Goal: Information Seeking & Learning: Learn about a topic

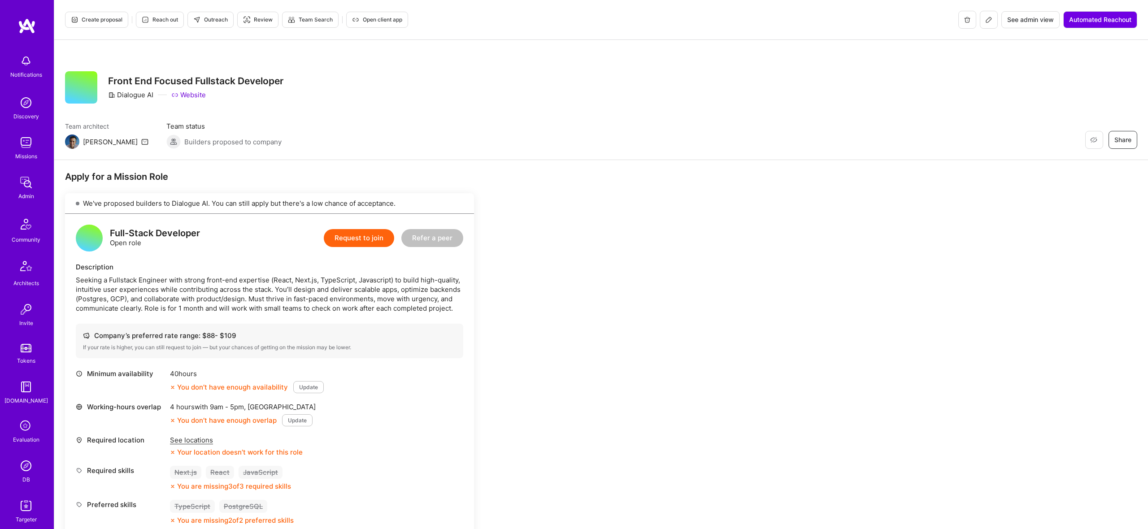
click at [94, 20] on span "Create proposal" at bounding box center [97, 20] width 52 height 8
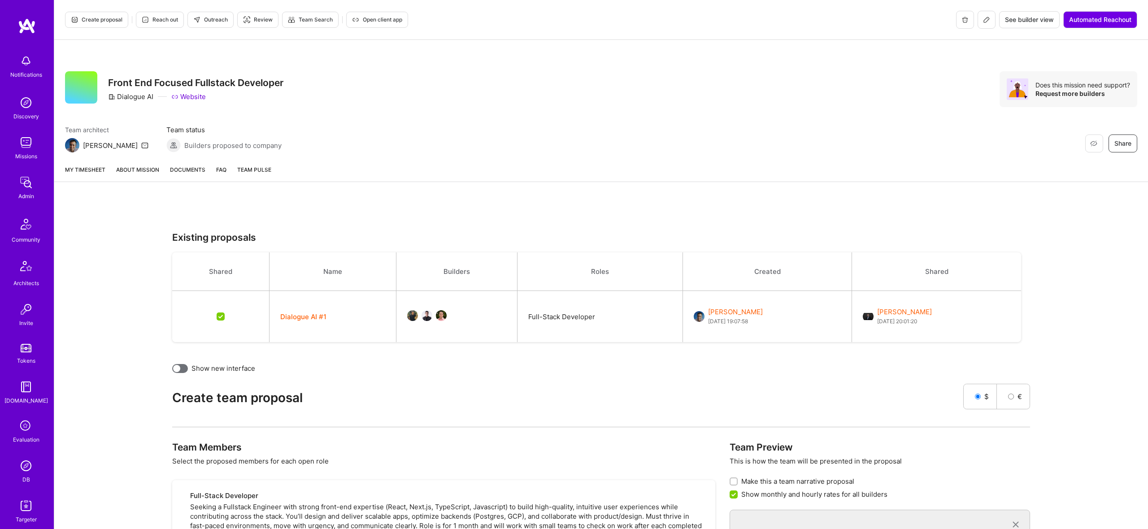
click at [305, 319] on button "Dialogue AI #1" at bounding box center [303, 316] width 46 height 9
click at [135, 173] on link "About Mission" at bounding box center [137, 173] width 43 height 17
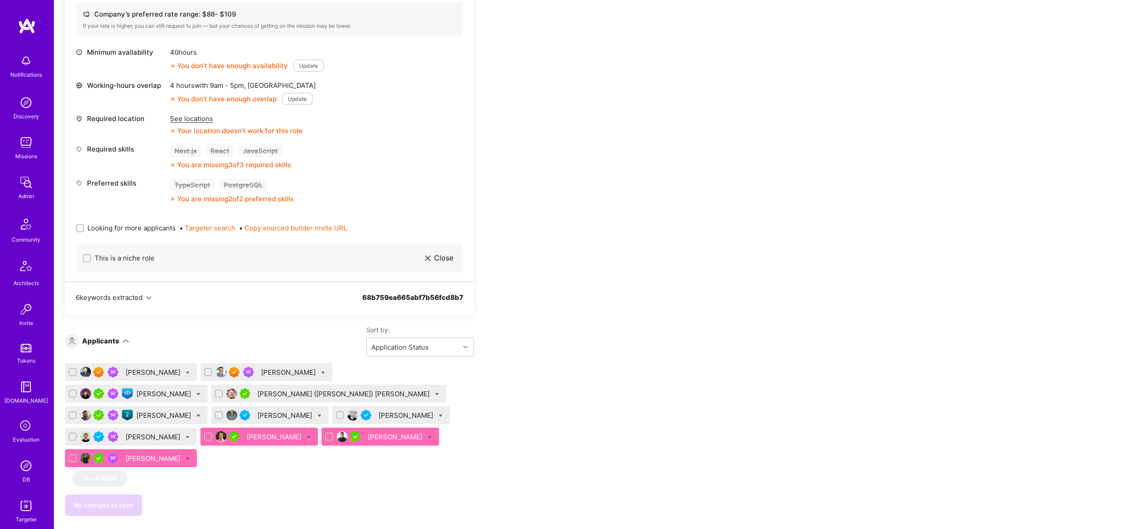
scroll to position [354, 0]
click at [154, 379] on div "[PERSON_NAME]" at bounding box center [131, 374] width 132 height 18
click at [270, 373] on div "[PERSON_NAME]" at bounding box center [289, 373] width 57 height 9
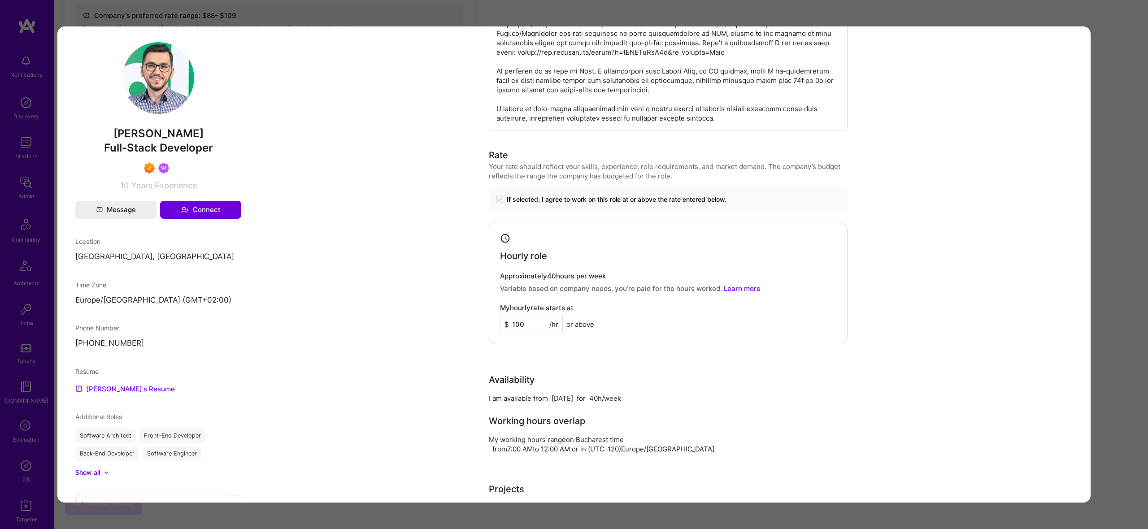
scroll to position [435, 0]
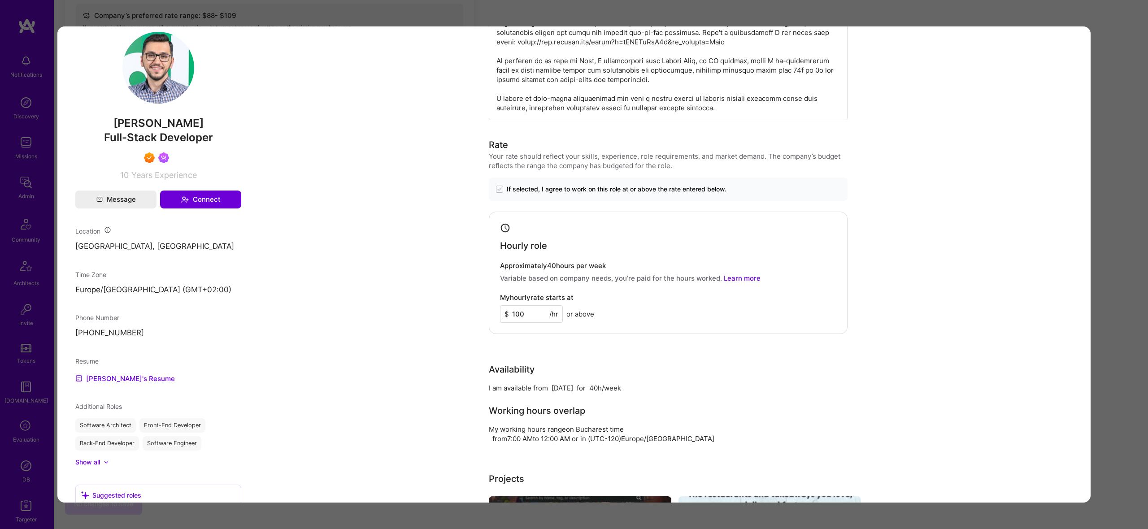
click at [1136, 247] on div "Application 2 of 11 Evaluation scores Expertise level Superstar Interpersonal s…" at bounding box center [574, 264] width 1148 height 529
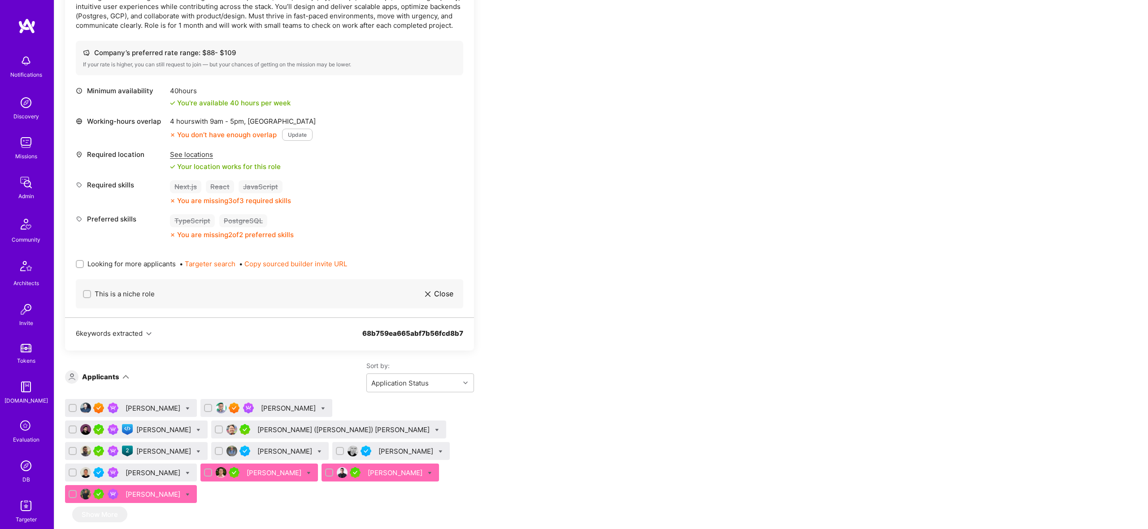
scroll to position [320, 0]
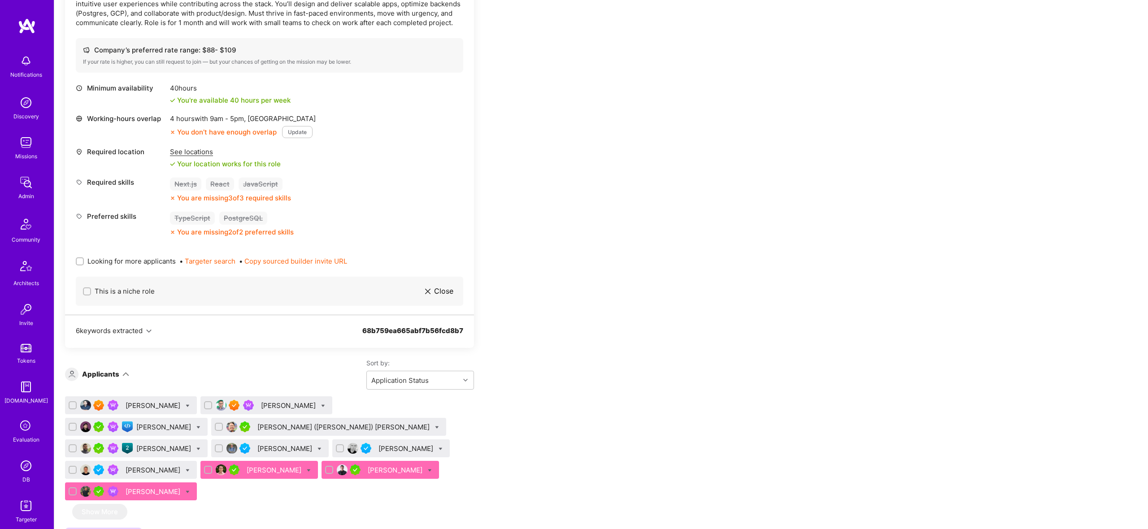
click at [193, 444] on div "[PERSON_NAME]" at bounding box center [164, 448] width 57 height 9
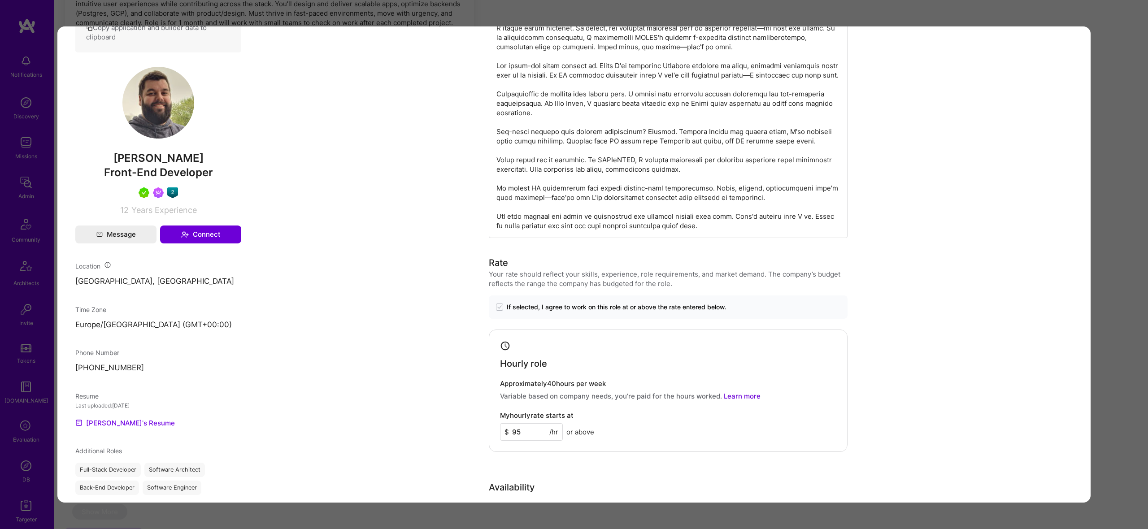
scroll to position [419, 0]
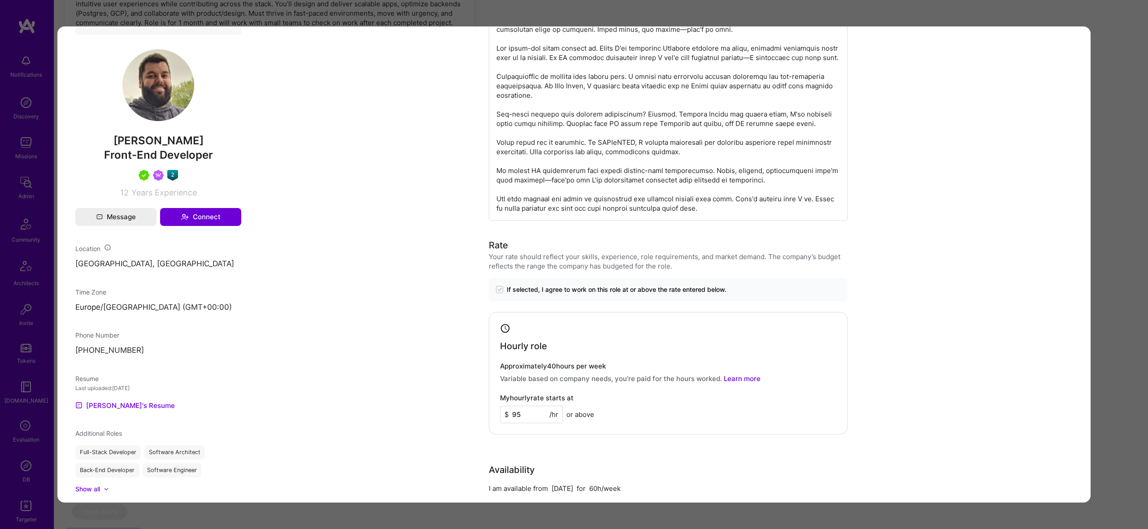
click at [1133, 227] on div "Application 5 of 11 Evaluation scores Expertise level Very good Interpersonal s…" at bounding box center [574, 264] width 1148 height 529
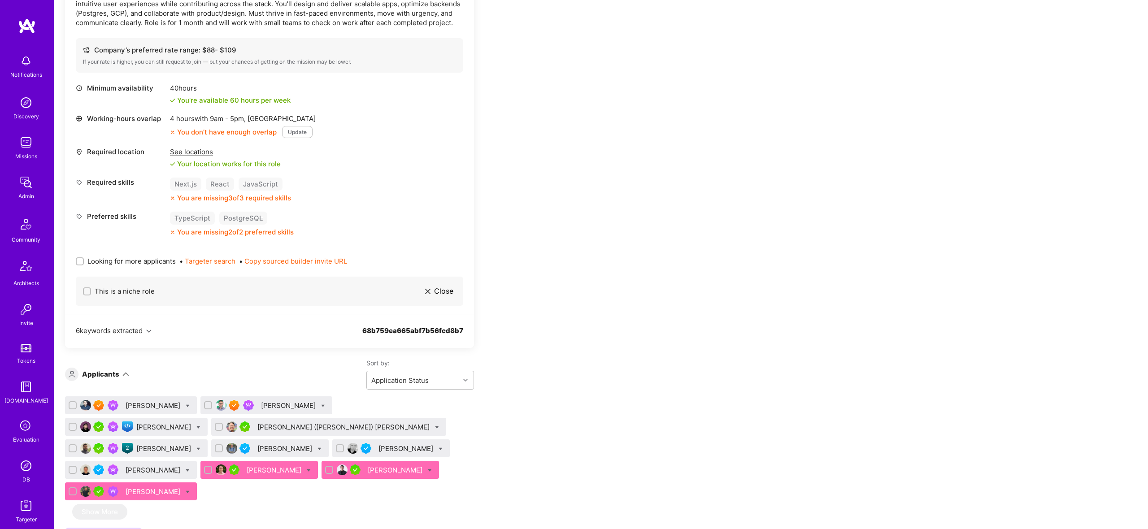
click at [188, 153] on div "See locations" at bounding box center [225, 151] width 111 height 9
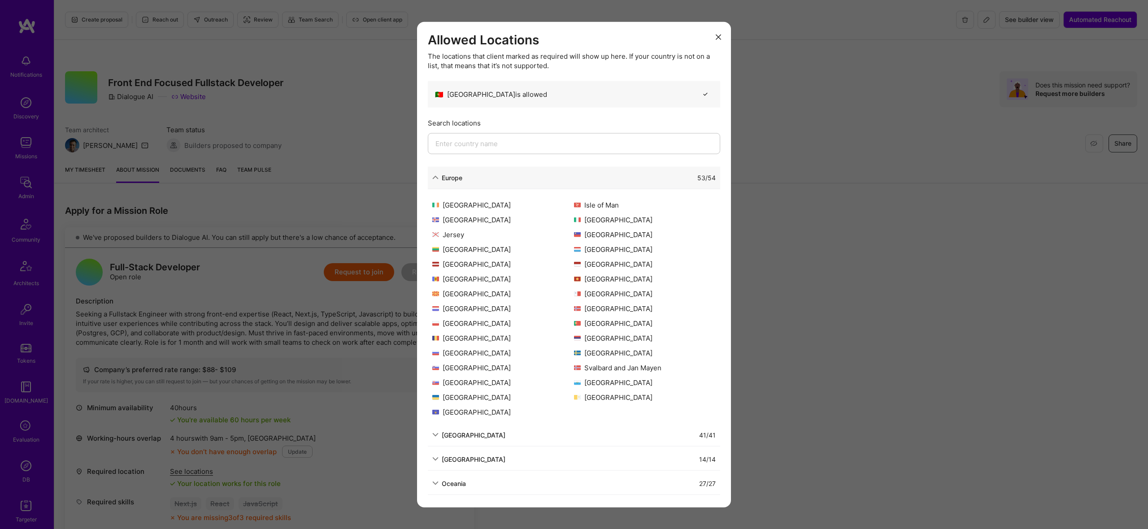
drag, startPoint x: 248, startPoint y: 177, endPoint x: 248, endPoint y: 207, distance: 29.6
click at [248, 214] on div "Allowed Locations The locations that client marked as required will show up her…" at bounding box center [574, 264] width 1148 height 529
